Goal: Navigation & Orientation: Find specific page/section

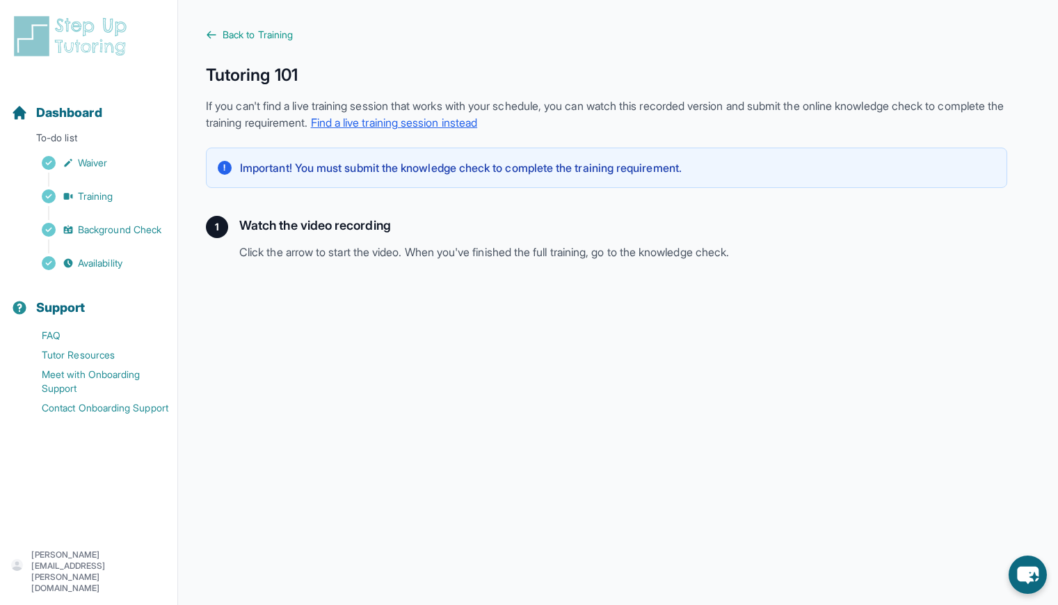
scroll to position [163, 0]
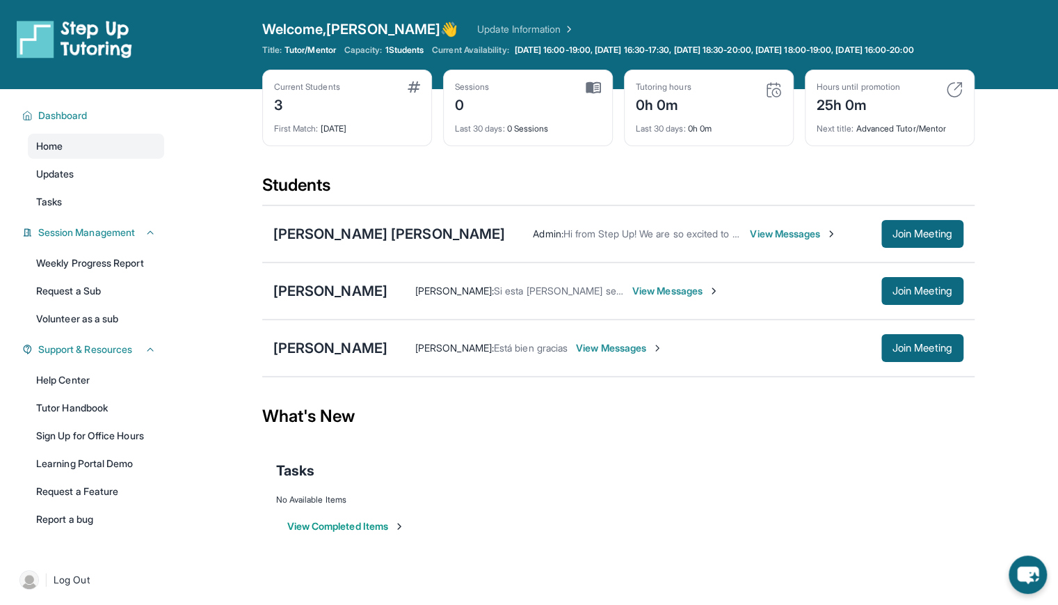
click at [644, 115] on div "0h 0m" at bounding box center [664, 104] width 56 height 22
